Goal: Navigation & Orientation: Find specific page/section

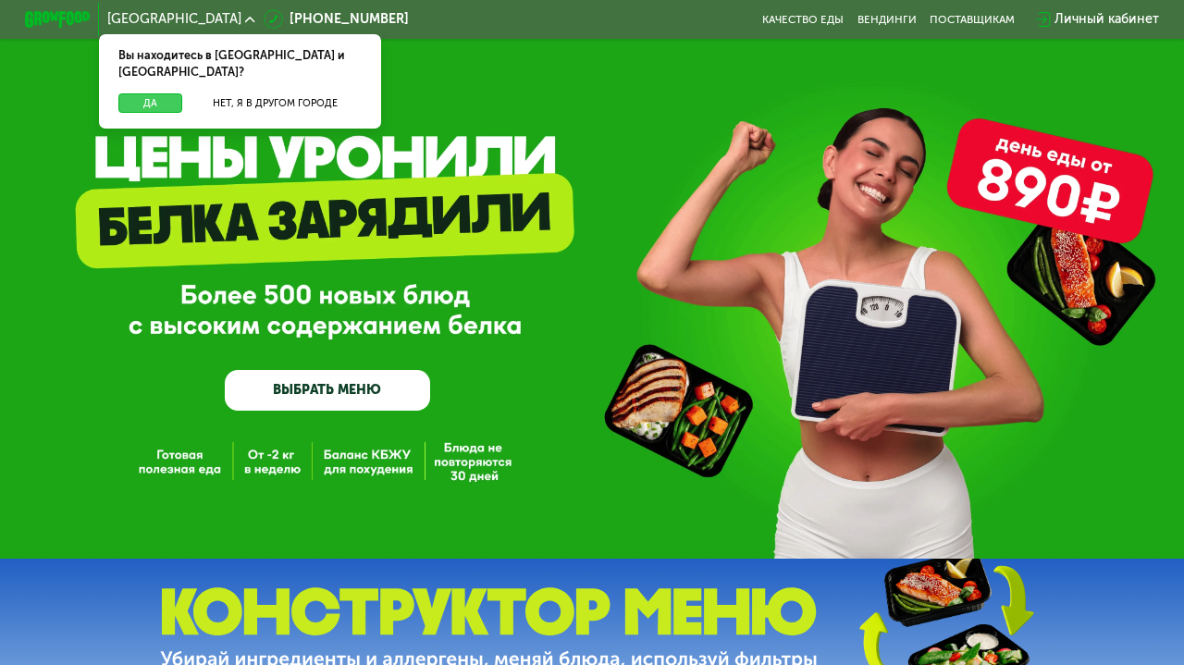
click at [165, 93] on button "Да" at bounding box center [150, 103] width 64 height 20
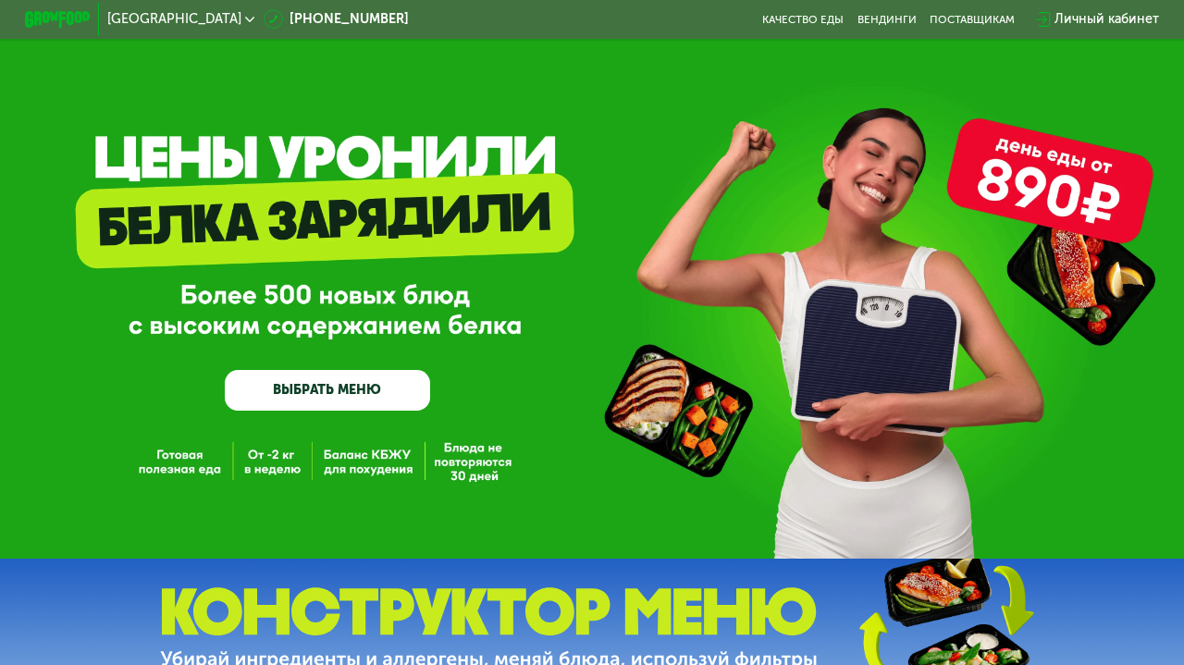
drag, startPoint x: 838, startPoint y: 313, endPoint x: 559, endPoint y: 299, distance: 279.7
click at [559, 299] on div "GrowFood — доставка правильного питания ВЫБРАТЬ МЕНЮ" at bounding box center [592, 300] width 1184 height 222
click at [660, 178] on div "GrowFood — доставка правильного питания ВЫБРАТЬ МЕНЮ" at bounding box center [592, 279] width 1184 height 559
click at [831, 21] on link "Качество еды" at bounding box center [802, 19] width 81 height 13
